Goal: Find specific page/section: Find specific page/section

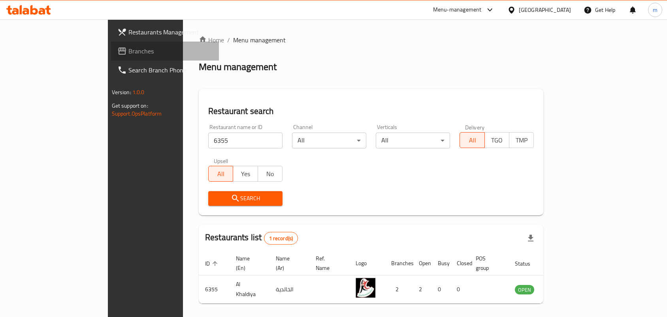
click at [128, 53] on span "Branches" at bounding box center [170, 50] width 85 height 9
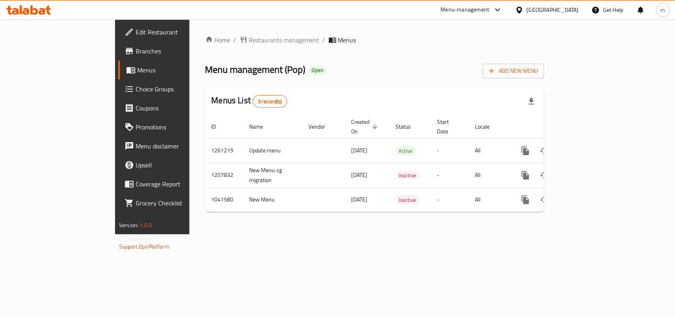
click at [249, 42] on span "Restaurants management" at bounding box center [284, 39] width 70 height 9
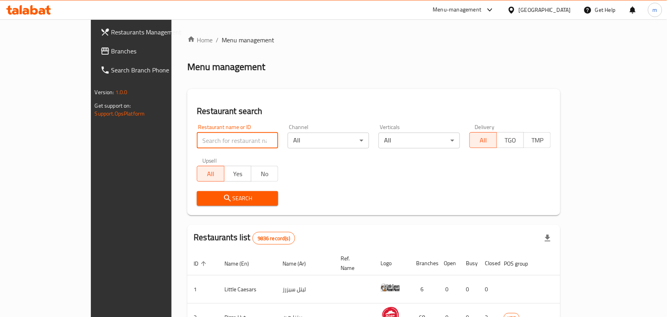
click at [197, 144] on input "search" at bounding box center [237, 140] width 81 height 16
paste input "662140"
type input "662140"
click button "Search" at bounding box center [237, 198] width 81 height 15
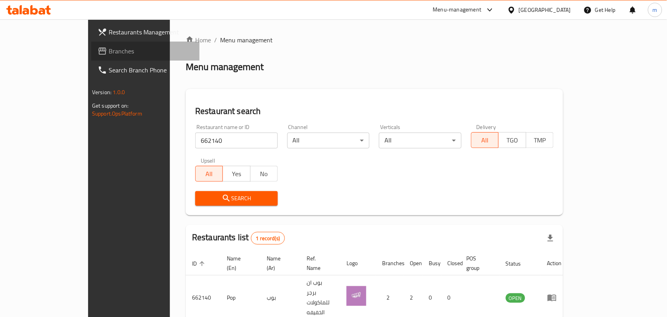
click at [109, 48] on span "Branches" at bounding box center [151, 50] width 85 height 9
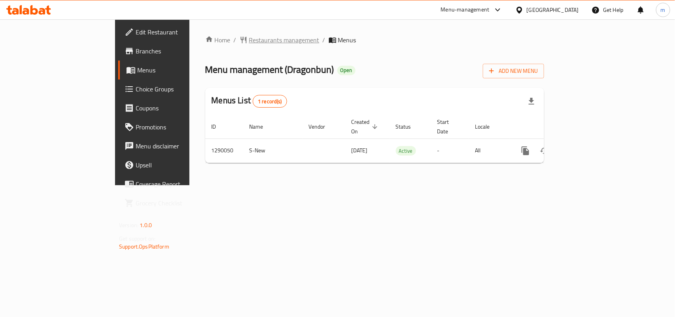
click at [249, 39] on span "Restaurants management" at bounding box center [284, 39] width 70 height 9
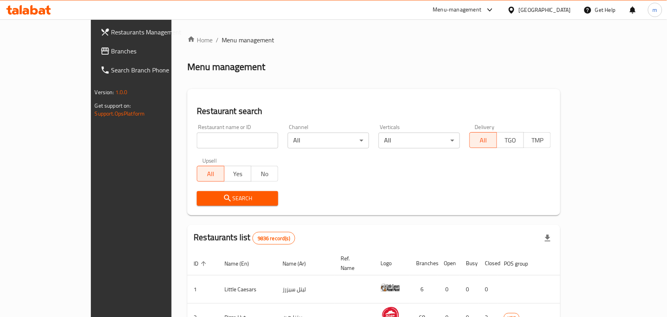
click at [197, 137] on input "search" at bounding box center [237, 140] width 81 height 16
paste input "698016"
type input "698016"
click button "Search" at bounding box center [237, 198] width 81 height 15
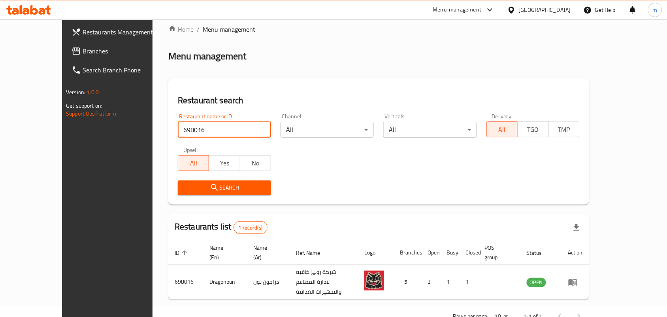
scroll to position [21, 0]
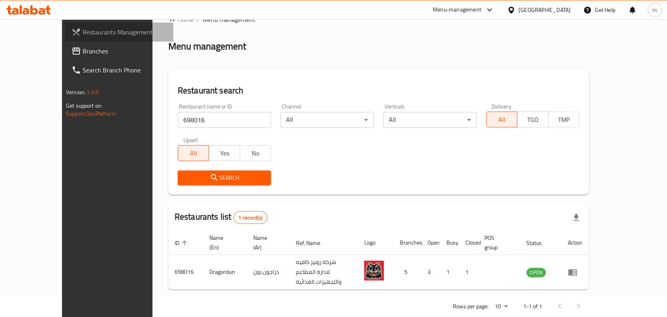
click at [65, 40] on link "Restaurants Management" at bounding box center [119, 32] width 108 height 19
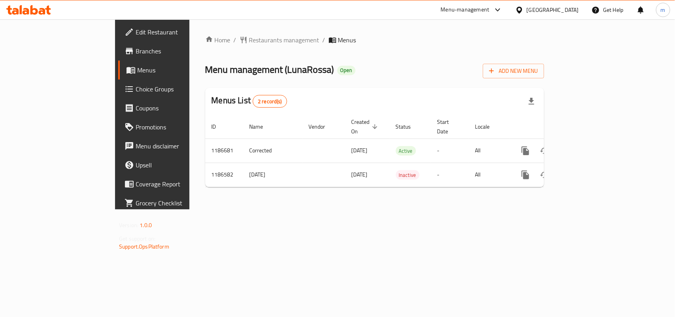
click at [198, 30] on div "Home / Restaurants management / Menus Menu management ( LunaRossa ) Open Add Ne…" at bounding box center [374, 114] width 370 height 190
click at [249, 35] on span "Restaurants management" at bounding box center [284, 39] width 70 height 9
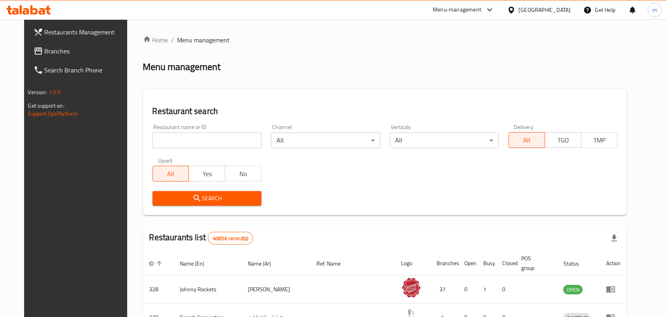
click at [194, 139] on input "search" at bounding box center [207, 140] width 109 height 16
paste input "666738"
type input "666738"
click button "Search" at bounding box center [207, 198] width 109 height 15
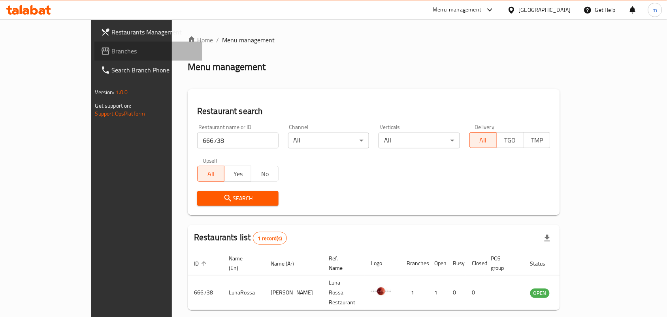
click at [112, 51] on span "Branches" at bounding box center [154, 50] width 85 height 9
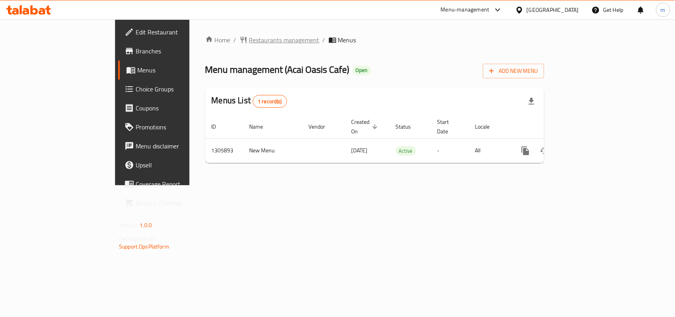
click at [249, 43] on span "Restaurants management" at bounding box center [284, 39] width 70 height 9
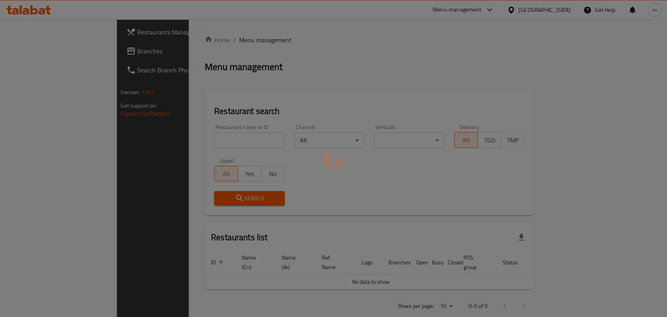
click at [210, 143] on div at bounding box center [333, 158] width 667 height 317
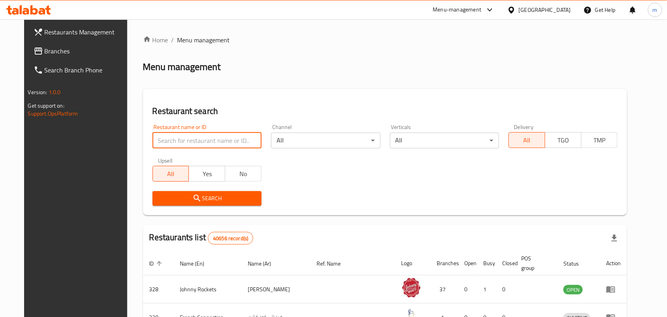
click at [210, 143] on input "search" at bounding box center [207, 140] width 109 height 16
paste input "703898"
type input "703898"
click button "Search" at bounding box center [207, 198] width 109 height 15
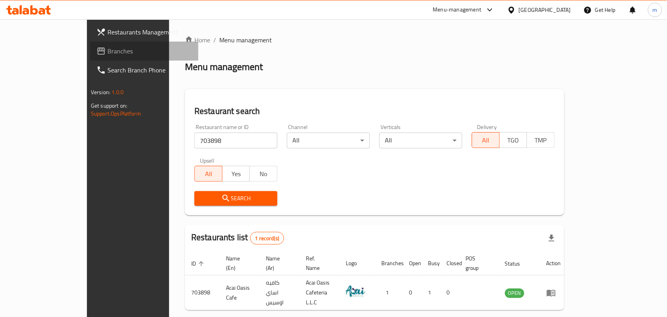
click at [108, 50] on span "Branches" at bounding box center [150, 50] width 85 height 9
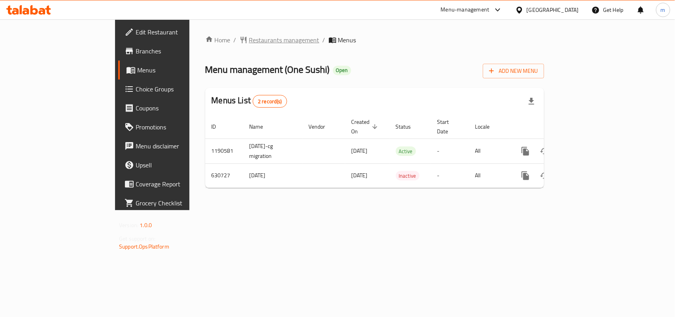
click at [249, 45] on span "Restaurants management" at bounding box center [284, 39] width 70 height 9
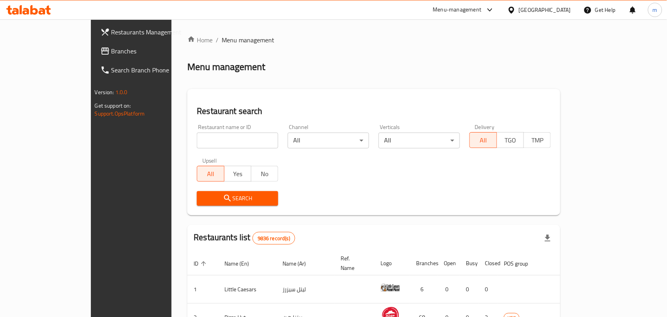
click at [208, 137] on input "search" at bounding box center [237, 140] width 81 height 16
paste input "639618"
type input "639618"
click button "Search" at bounding box center [237, 198] width 81 height 15
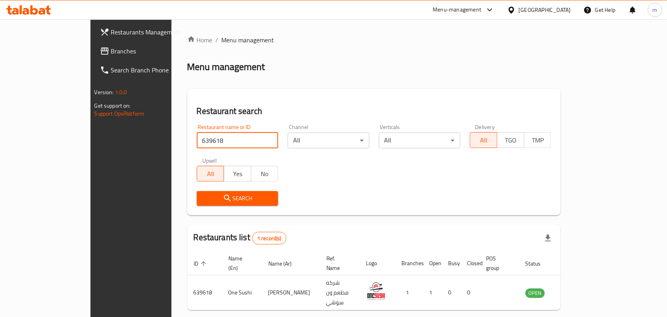
click at [111, 47] on span "Branches" at bounding box center [153, 50] width 85 height 9
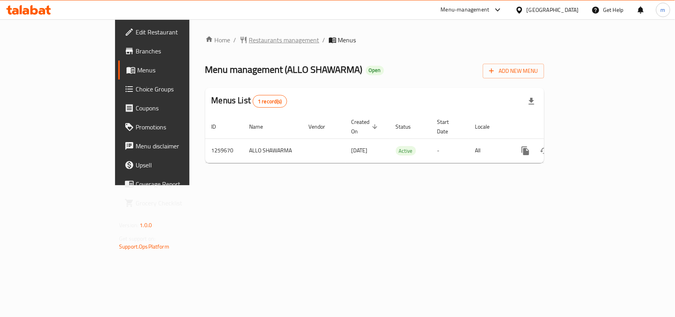
click at [249, 42] on span "Restaurants management" at bounding box center [284, 39] width 70 height 9
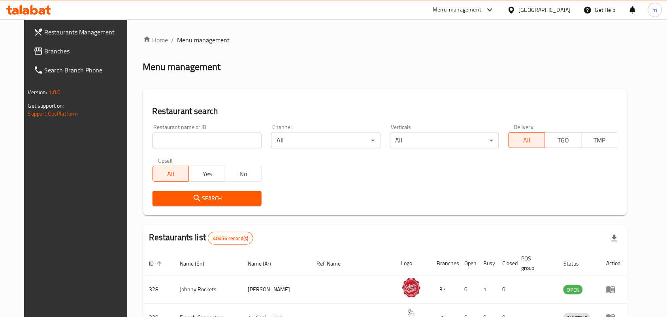
click at [194, 139] on input "search" at bounding box center [207, 140] width 109 height 16
paste input "684653"
type input "684653"
click button "Search" at bounding box center [207, 198] width 109 height 15
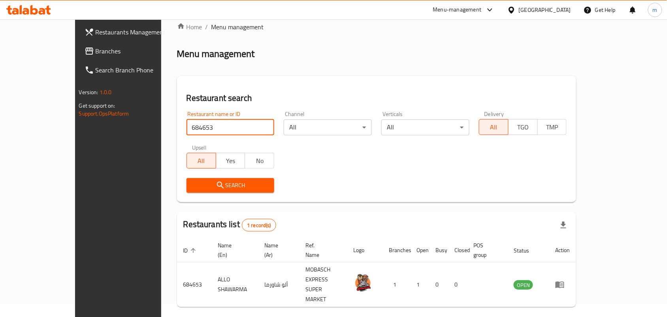
scroll to position [21, 0]
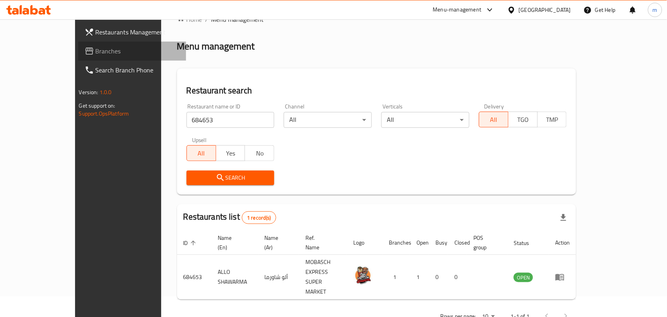
click at [78, 57] on link "Branches" at bounding box center [132, 51] width 108 height 19
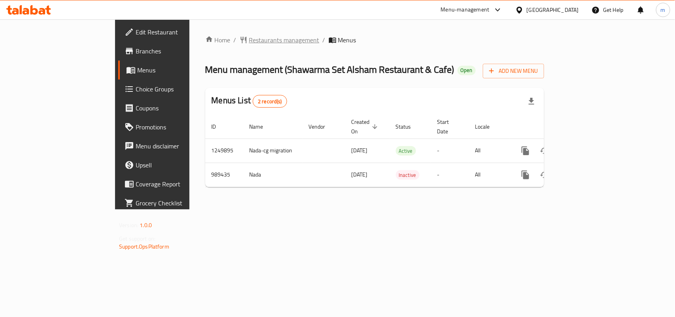
click at [249, 38] on span "Restaurants management" at bounding box center [284, 39] width 70 height 9
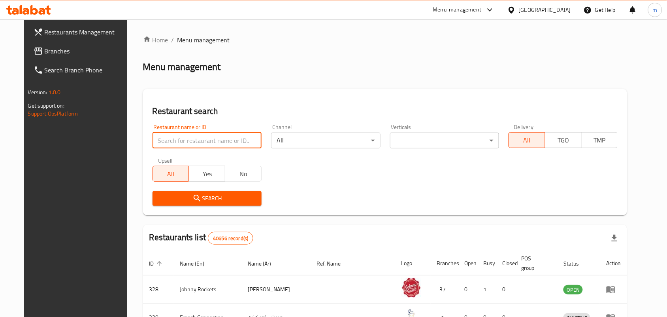
click at [211, 141] on input "search" at bounding box center [207, 140] width 109 height 16
paste input "660285"
type input "660285"
click button "Search" at bounding box center [207, 198] width 109 height 15
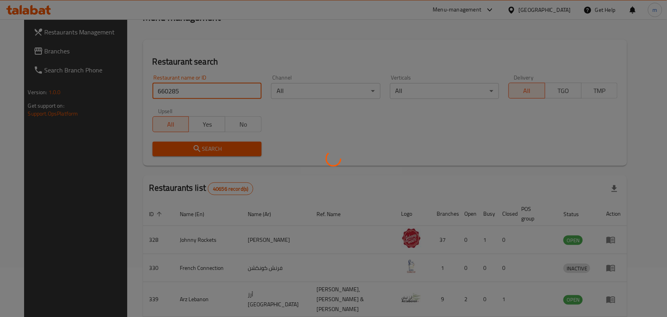
scroll to position [30, 0]
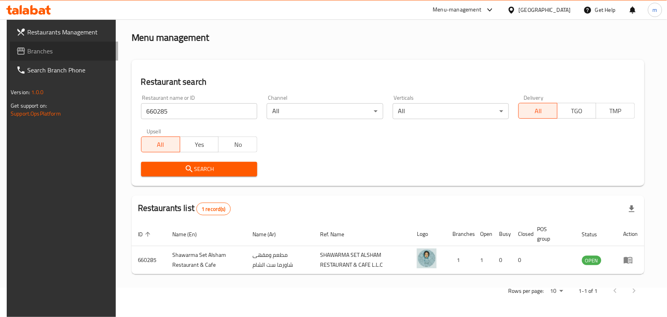
click at [37, 49] on span "Branches" at bounding box center [69, 50] width 85 height 9
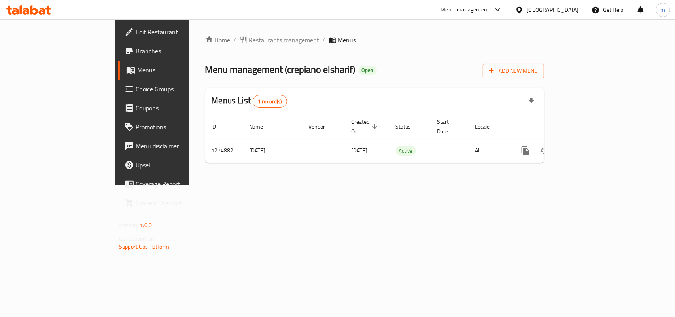
click at [249, 44] on span "Restaurants management" at bounding box center [284, 39] width 70 height 9
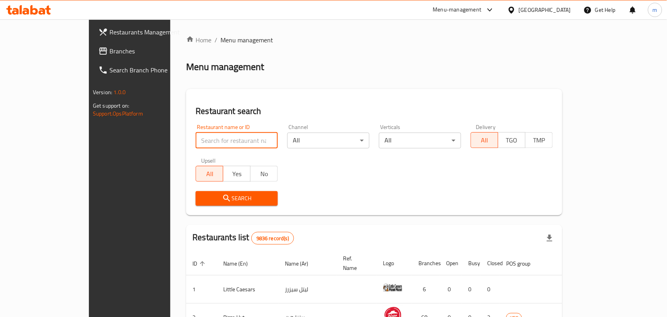
click at [209, 141] on input "search" at bounding box center [237, 140] width 82 height 16
paste input "691377"
type input "691377"
click button "Search" at bounding box center [237, 198] width 82 height 15
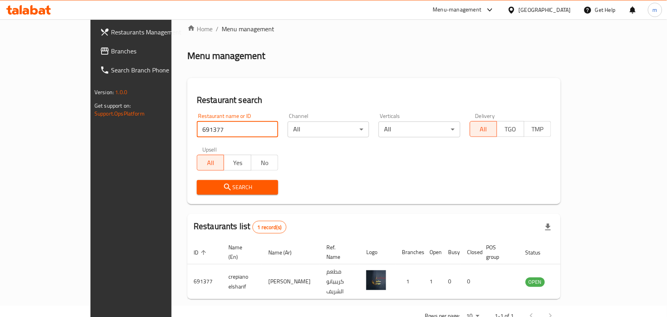
scroll to position [21, 0]
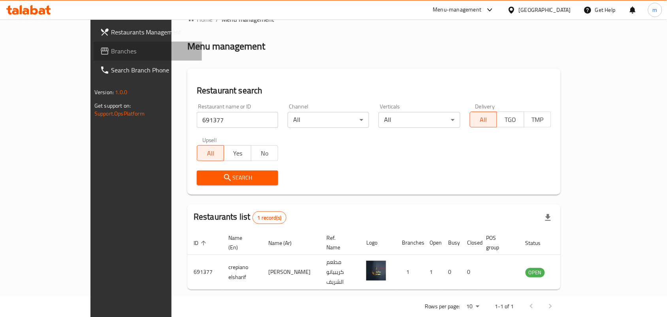
click at [111, 47] on span "Branches" at bounding box center [153, 50] width 85 height 9
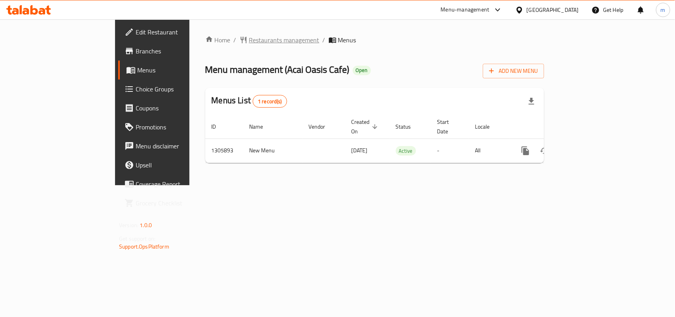
click at [249, 41] on span "Restaurants management" at bounding box center [284, 39] width 70 height 9
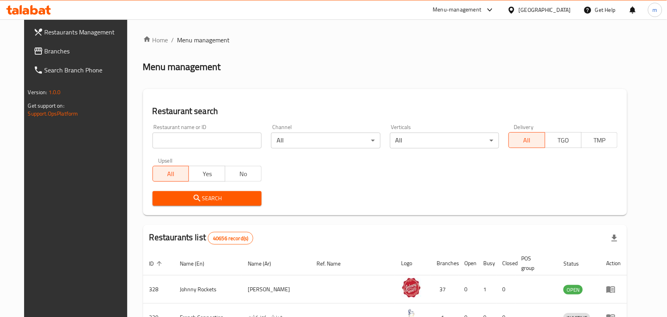
click at [194, 143] on input "search" at bounding box center [207, 140] width 109 height 16
paste input "703898"
type input "703898"
click button "Search" at bounding box center [207, 198] width 109 height 15
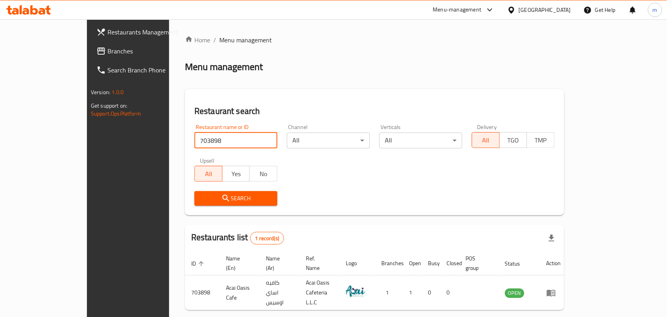
click at [108, 50] on span "Branches" at bounding box center [150, 50] width 85 height 9
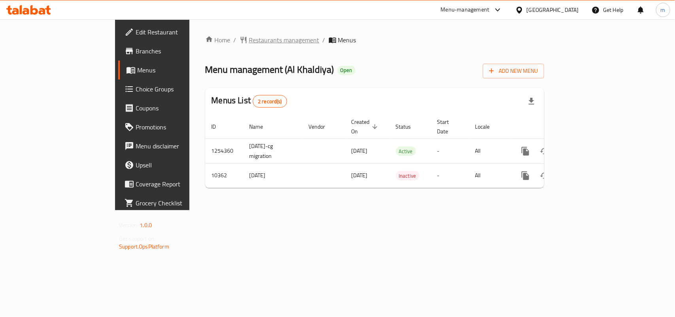
click at [249, 43] on span "Restaurants management" at bounding box center [284, 39] width 70 height 9
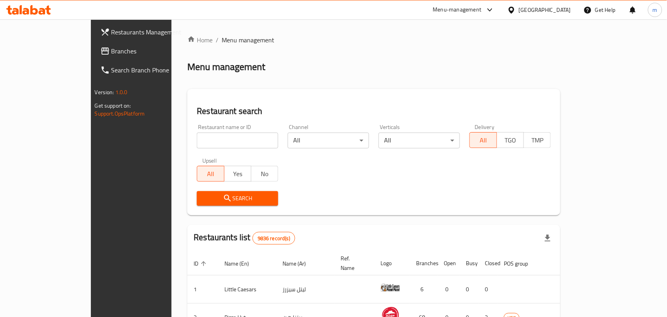
click at [197, 144] on input "search" at bounding box center [237, 140] width 81 height 16
paste input "6355"
type input "6355"
click button "Search" at bounding box center [237, 198] width 81 height 15
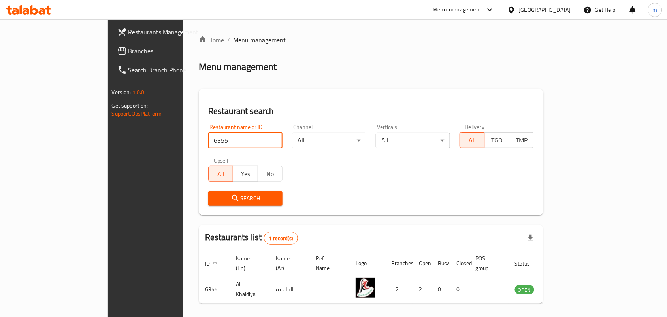
scroll to position [21, 0]
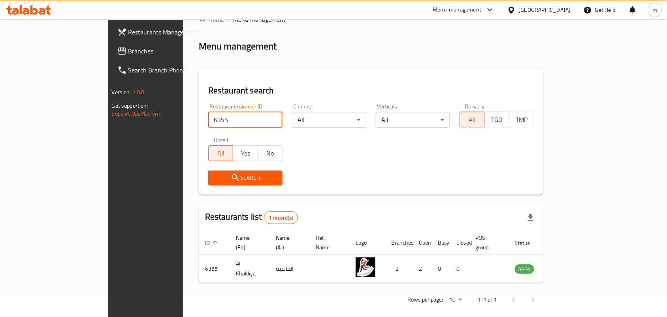
click at [128, 49] on span "Branches" at bounding box center [170, 50] width 85 height 9
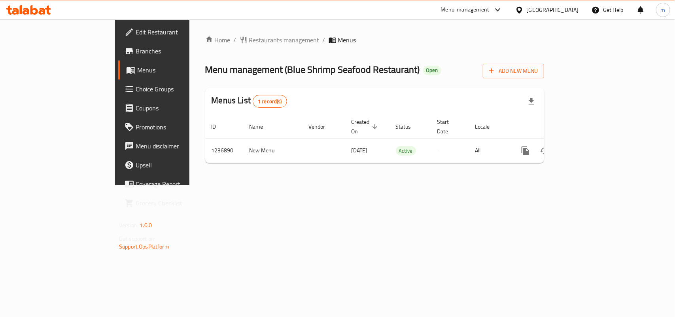
click at [137, 66] on span "Menus" at bounding box center [179, 69] width 84 height 9
click at [126, 68] on icon at bounding box center [130, 69] width 9 height 9
click at [249, 40] on span "Restaurants management" at bounding box center [284, 39] width 70 height 9
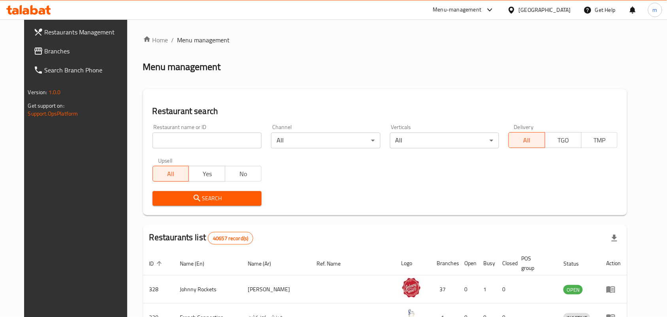
click at [208, 139] on input "search" at bounding box center [207, 140] width 109 height 16
paste input "679186"
type input "679186"
click button "Search" at bounding box center [207, 198] width 109 height 15
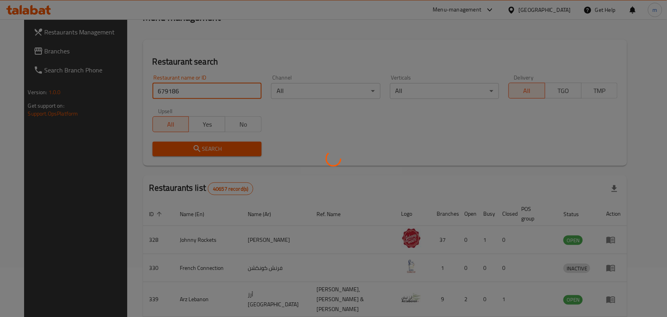
scroll to position [21, 0]
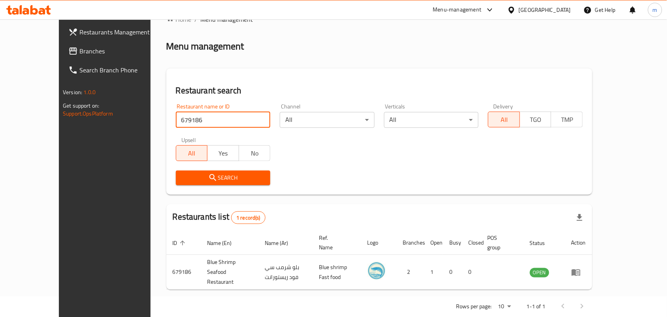
click at [79, 54] on span "Branches" at bounding box center [121, 50] width 85 height 9
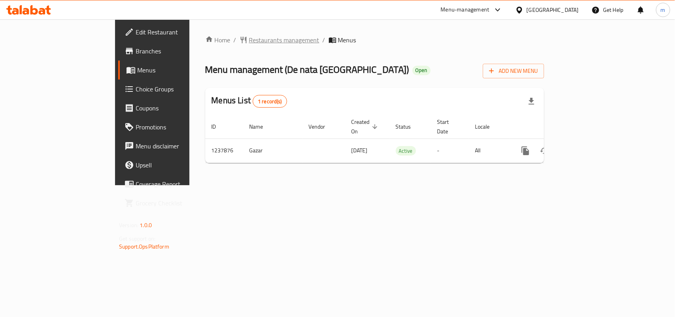
click at [249, 40] on span "Restaurants management" at bounding box center [284, 39] width 70 height 9
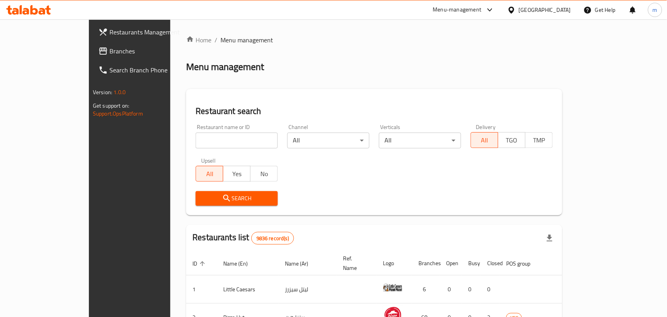
click at [204, 132] on input "search" at bounding box center [237, 140] width 82 height 16
paste input "679483"
type input "679483"
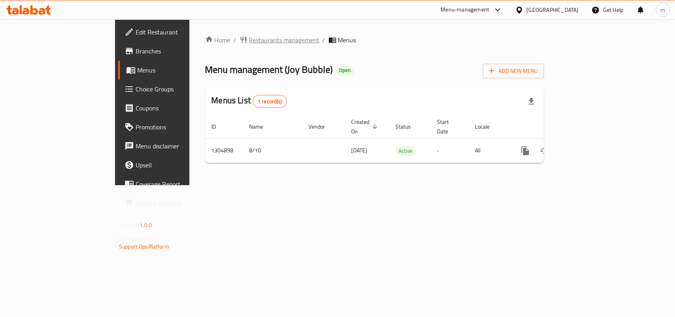
click at [249, 37] on span "Restaurants management" at bounding box center [284, 39] width 70 height 9
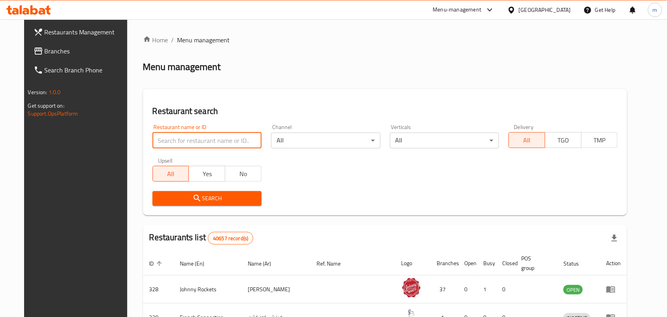
click at [181, 142] on input "search" at bounding box center [207, 140] width 109 height 16
paste input "703439"
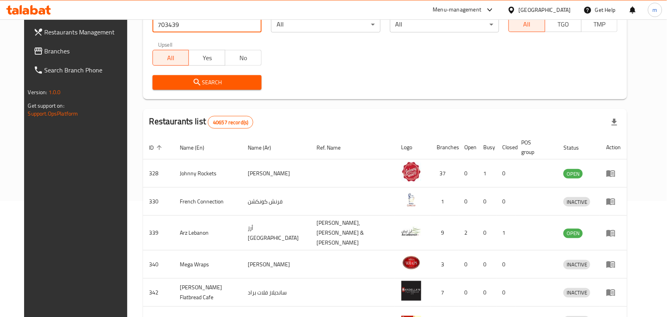
scroll to position [99, 0]
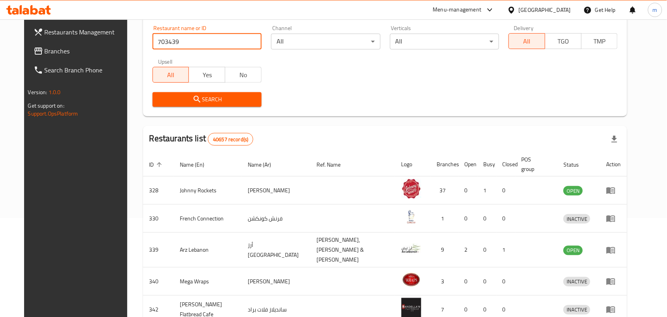
type input "703439"
click at [200, 94] on span "Search" at bounding box center [207, 99] width 96 height 10
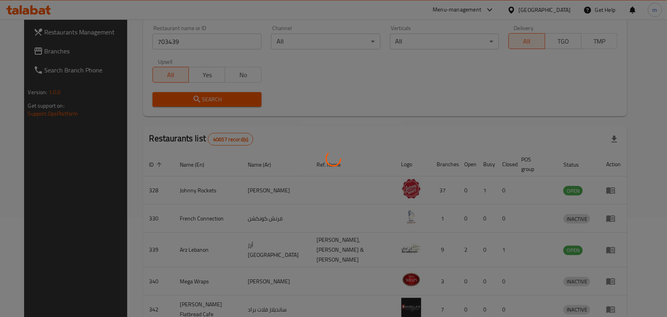
scroll to position [21, 0]
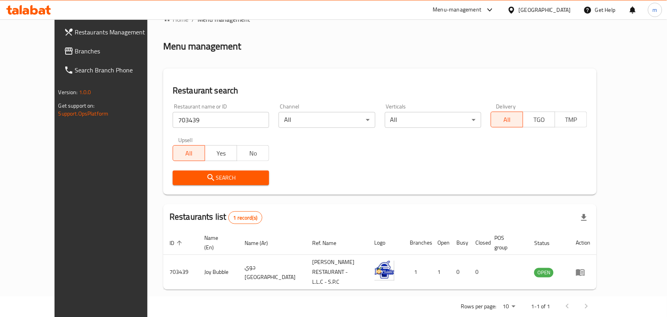
click at [75, 54] on span "Branches" at bounding box center [117, 50] width 85 height 9
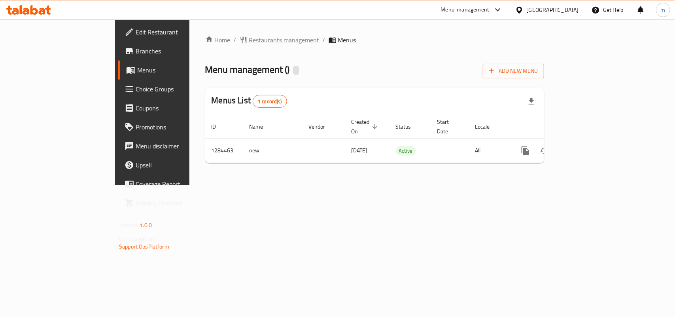
click at [249, 42] on span "Restaurants management" at bounding box center [284, 39] width 70 height 9
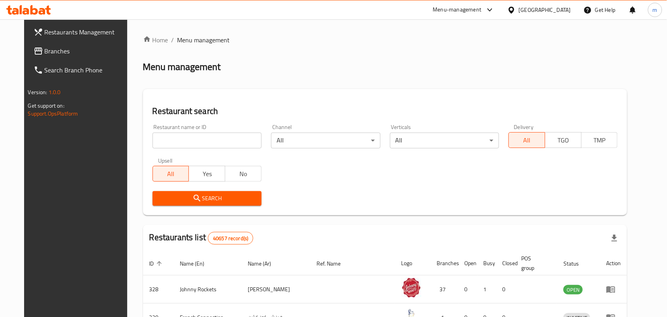
click at [210, 142] on input "search" at bounding box center [207, 140] width 109 height 16
paste input "695679"
type input "695679"
click button "Search" at bounding box center [207, 198] width 109 height 15
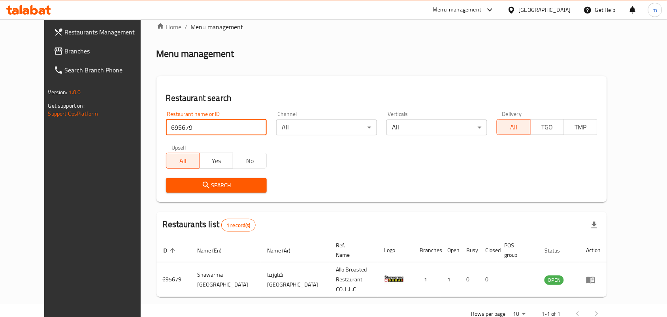
scroll to position [21, 0]
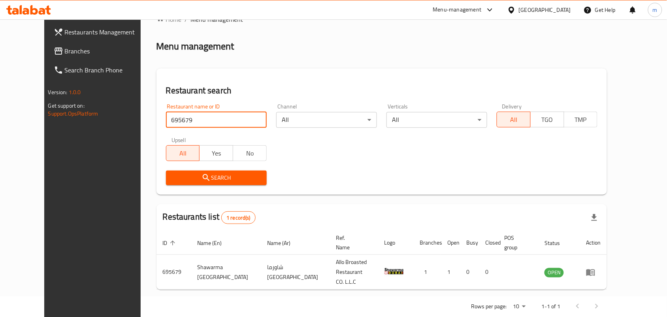
click at [65, 51] on span "Branches" at bounding box center [107, 50] width 85 height 9
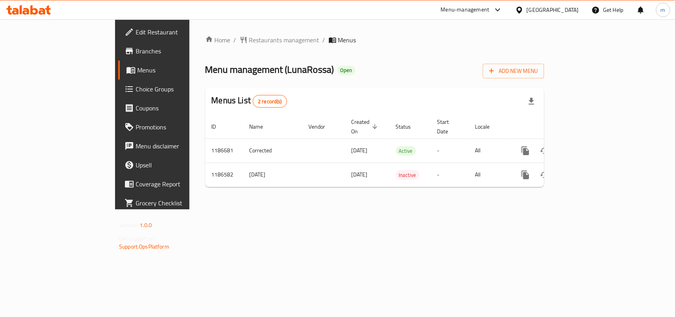
click at [249, 42] on span "Restaurants management" at bounding box center [284, 39] width 70 height 9
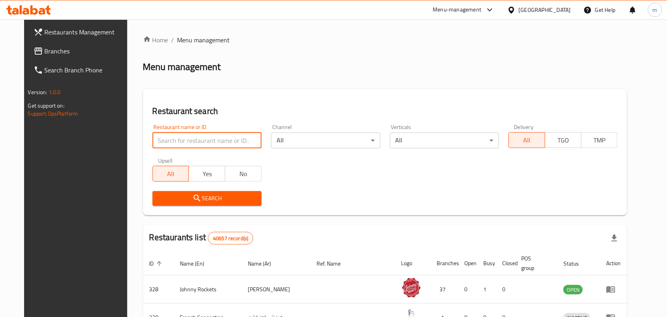
click at [181, 137] on input "search" at bounding box center [207, 140] width 109 height 16
paste input "666738"
type input "666738"
click button "Search" at bounding box center [207, 198] width 109 height 15
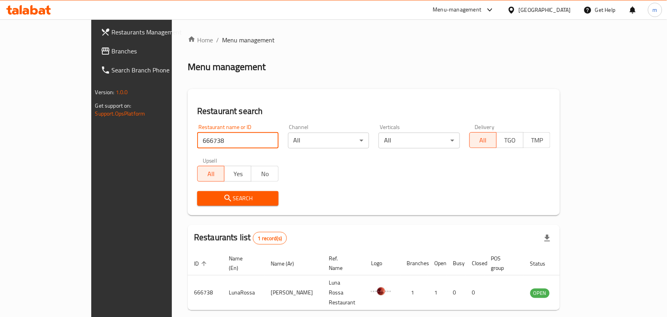
scroll to position [21, 0]
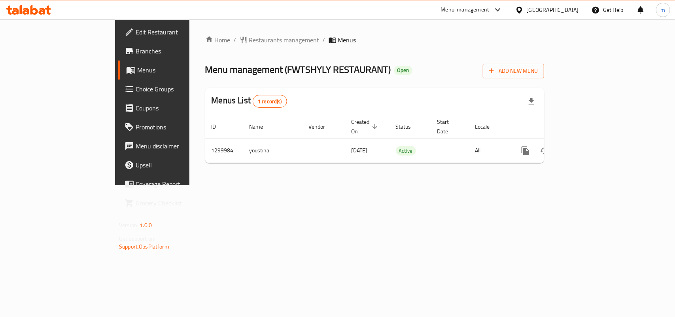
click at [249, 42] on span "Restaurants management" at bounding box center [284, 39] width 70 height 9
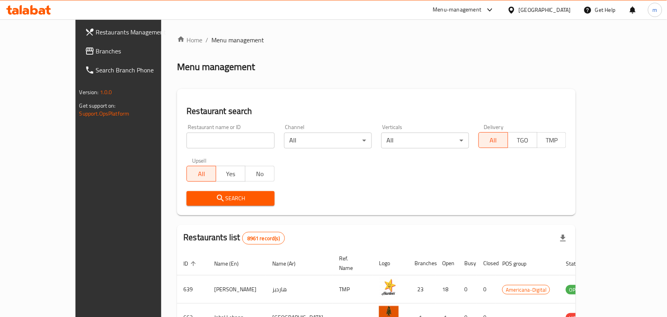
click at [204, 145] on input "search" at bounding box center [231, 140] width 88 height 16
paste input "701588"
type input "701588"
click button "Search" at bounding box center [231, 198] width 88 height 15
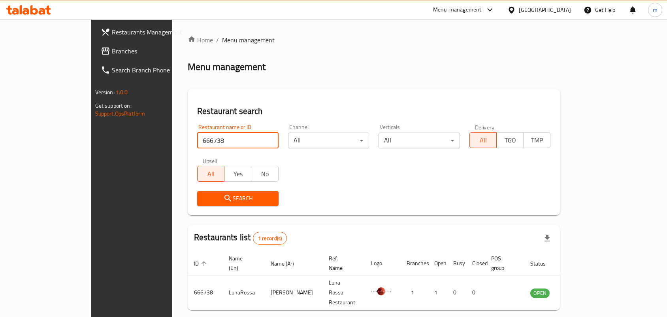
scroll to position [21, 0]
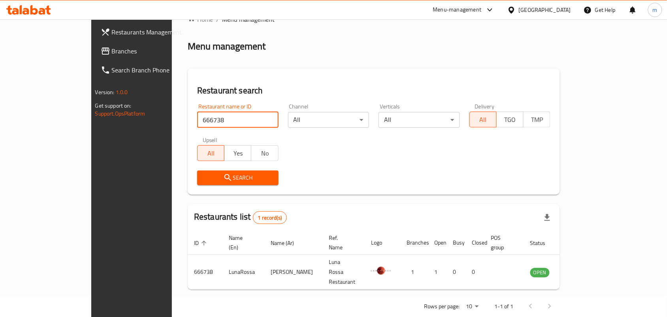
click at [112, 51] on span "Branches" at bounding box center [154, 50] width 85 height 9
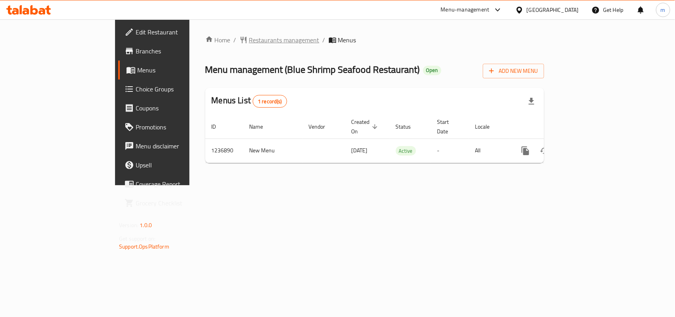
click at [249, 43] on span "Restaurants management" at bounding box center [284, 39] width 70 height 9
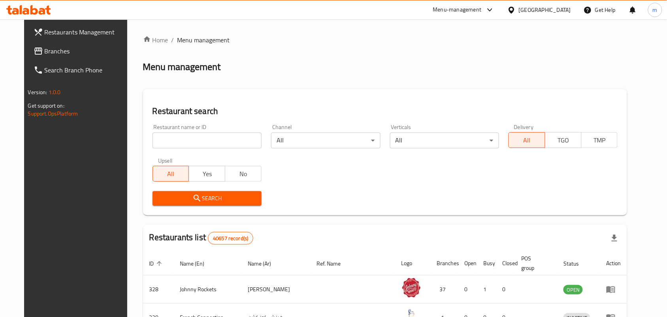
click at [182, 141] on input "search" at bounding box center [207, 140] width 109 height 16
paste input "679186"
type input "679186"
click button "Search" at bounding box center [207, 198] width 109 height 15
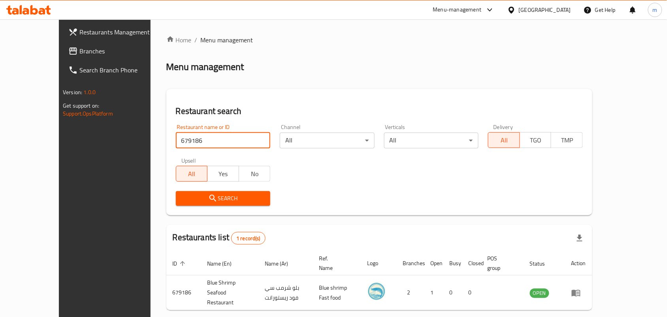
scroll to position [21, 0]
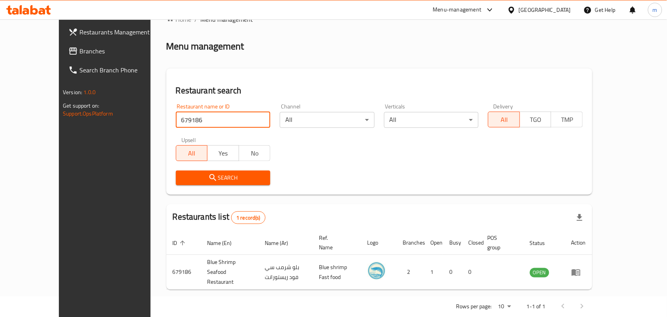
click at [79, 47] on span "Branches" at bounding box center [121, 50] width 85 height 9
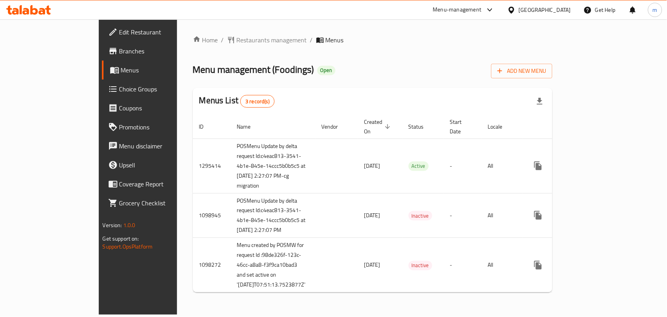
click at [237, 41] on span "Restaurants management" at bounding box center [272, 39] width 70 height 9
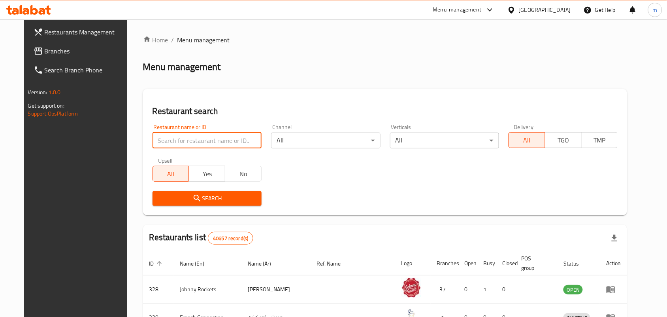
click at [179, 141] on input "search" at bounding box center [207, 140] width 109 height 16
paste input "612513"
type input "612513"
click button "Search" at bounding box center [207, 198] width 109 height 15
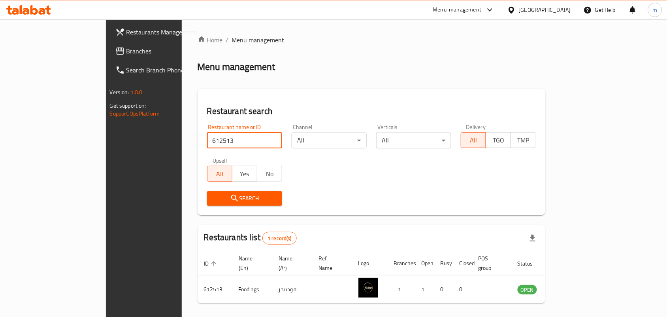
scroll to position [21, 0]
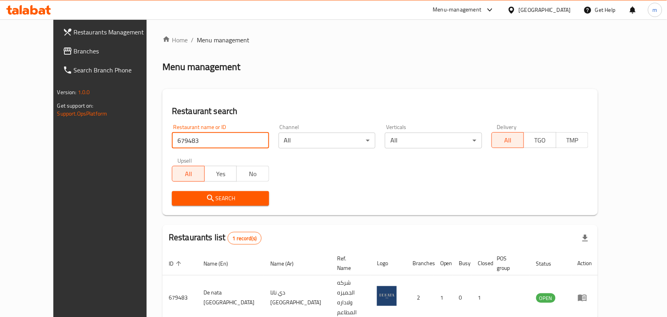
click at [57, 44] on link "Branches" at bounding box center [111, 51] width 108 height 19
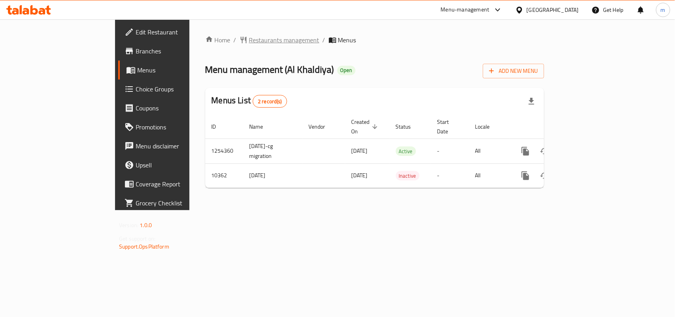
click at [249, 35] on span "Restaurants management" at bounding box center [284, 39] width 70 height 9
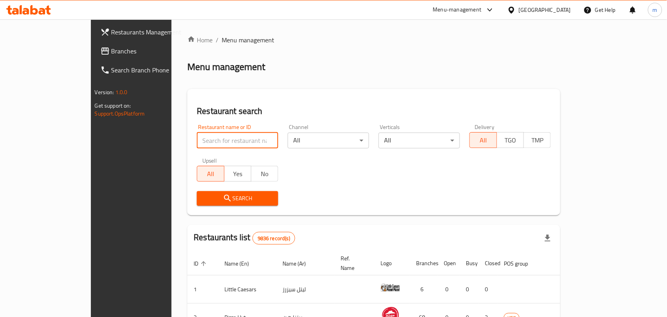
click at [197, 141] on input "search" at bounding box center [237, 140] width 81 height 16
paste input "6355"
type input "6355"
click button "Search" at bounding box center [237, 198] width 81 height 15
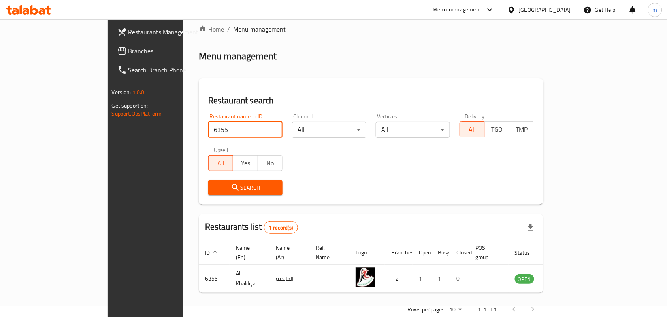
scroll to position [21, 0]
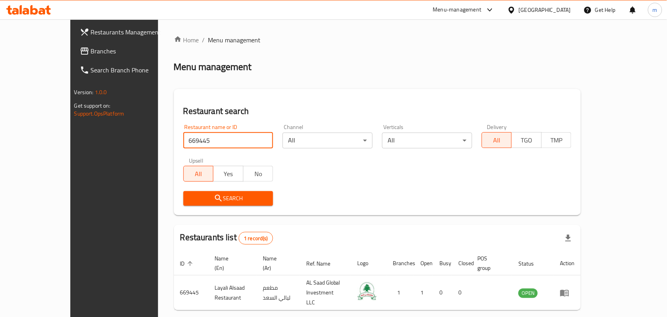
click at [91, 49] on span "Branches" at bounding box center [133, 50] width 85 height 9
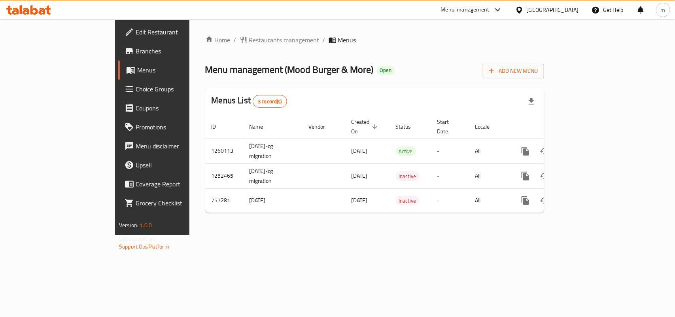
click at [249, 40] on span "Restaurants management" at bounding box center [284, 39] width 70 height 9
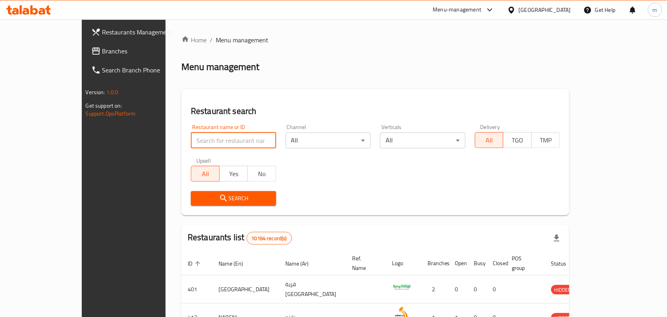
click at [191, 147] on input "search" at bounding box center [233, 140] width 85 height 16
paste input "649870"
type input "649870"
click button "Search" at bounding box center [233, 198] width 85 height 15
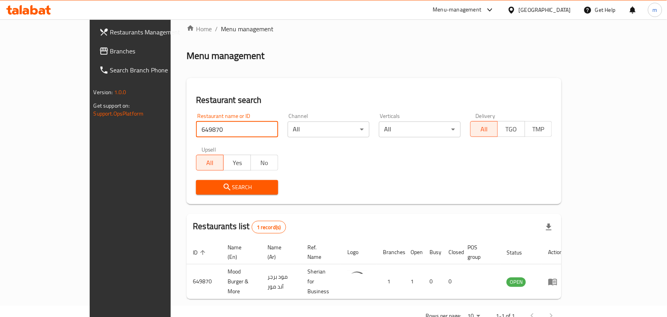
scroll to position [21, 0]
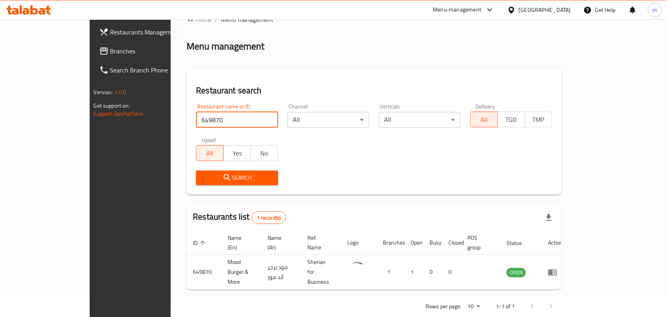
click at [110, 51] on span "Branches" at bounding box center [152, 50] width 85 height 9
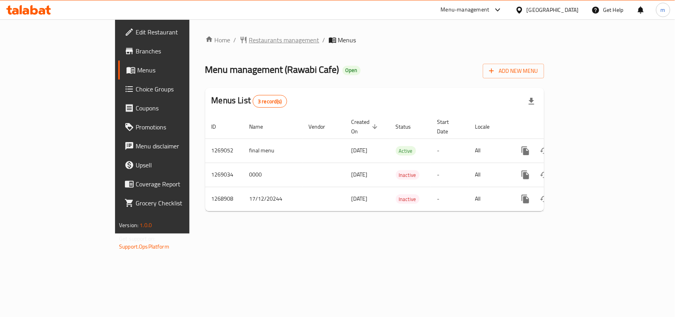
click at [249, 42] on span "Restaurants management" at bounding box center [284, 39] width 70 height 9
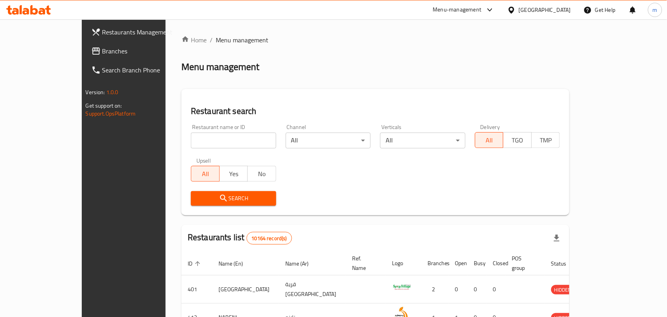
click at [206, 137] on input "search" at bounding box center [233, 140] width 85 height 16
paste input "688279"
type input "688279"
click button "Search" at bounding box center [233, 198] width 85 height 15
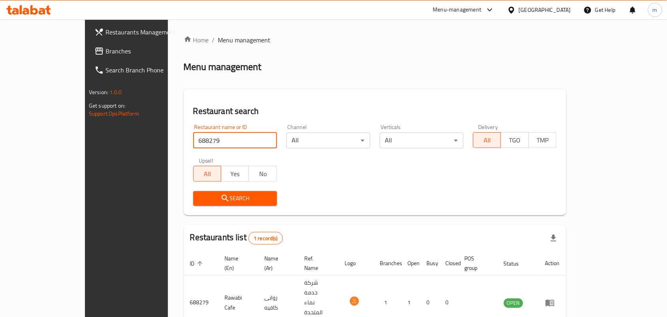
scroll to position [21, 0]
